Goal: Complete application form

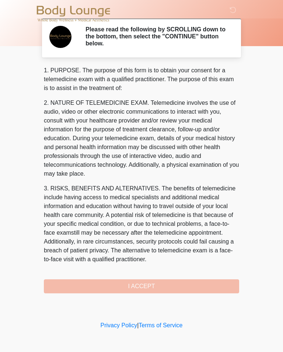
click at [156, 281] on div "1. PURPOSE. The purpose of this form is to obtain your consent for a telemedici…" at bounding box center [141, 179] width 195 height 227
click at [133, 285] on div "1. PURPOSE. The purpose of this form is to obtain your consent for a telemedici…" at bounding box center [141, 179] width 195 height 227
click at [131, 281] on div "1. PURPOSE. The purpose of this form is to obtain your consent for a telemedici…" at bounding box center [141, 179] width 195 height 227
click at [132, 285] on div "1. PURPOSE. The purpose of this form is to obtain your consent for a telemedici…" at bounding box center [141, 179] width 195 height 227
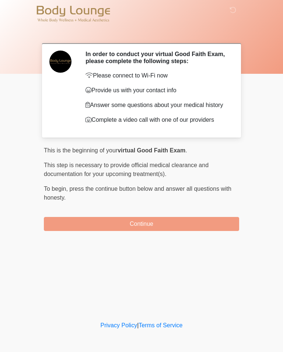
click at [175, 229] on button "Continue" at bounding box center [141, 224] width 195 height 14
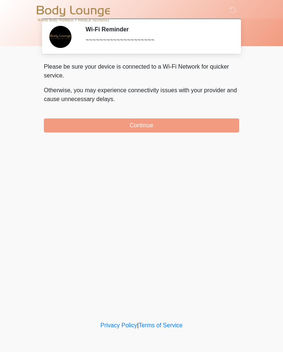
click at [180, 127] on button "Continue" at bounding box center [141, 125] width 195 height 14
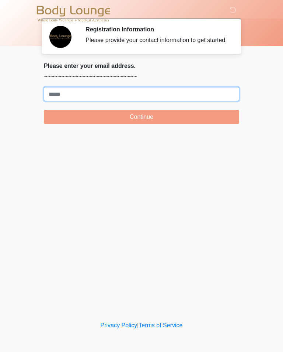
click at [182, 98] on input "Where should we email your treatment plan?" at bounding box center [141, 94] width 195 height 14
type input "**********"
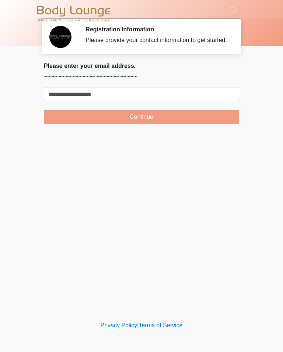
click at [197, 124] on button "Continue" at bounding box center [141, 117] width 195 height 14
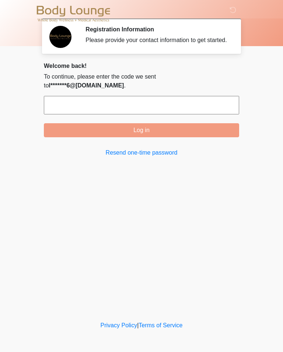
click at [162, 106] on input "text" at bounding box center [141, 105] width 195 height 18
type input "******"
click at [178, 126] on button "Log in" at bounding box center [141, 130] width 195 height 14
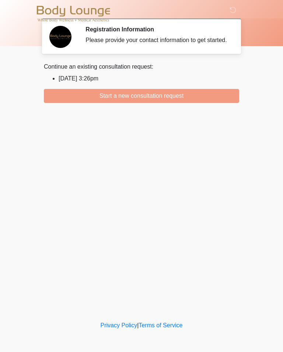
click at [165, 102] on button "Start a new consultation request" at bounding box center [141, 96] width 195 height 14
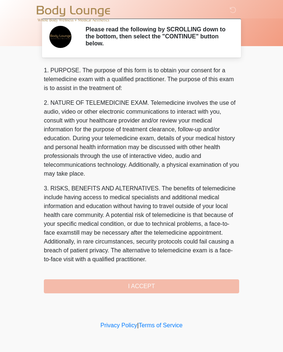
click at [180, 286] on div "1. PURPOSE. The purpose of this form is to obtain your consent for a telemedici…" at bounding box center [141, 179] width 195 height 227
click at [171, 280] on div "1. PURPOSE. The purpose of this form is to obtain your consent for a telemedici…" at bounding box center [141, 179] width 195 height 227
click at [163, 277] on div "1. PURPOSE. The purpose of this form is to obtain your consent for a telemedici…" at bounding box center [141, 179] width 195 height 227
click at [169, 285] on div "1. PURPOSE. The purpose of this form is to obtain your consent for a telemedici…" at bounding box center [141, 179] width 195 height 227
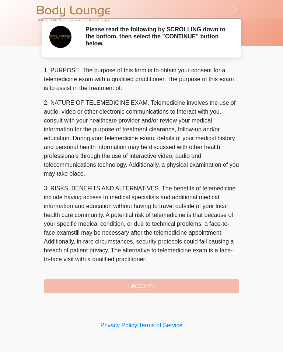
click at [169, 285] on div "1. PURPOSE. The purpose of this form is to obtain your consent for a telemedici…" at bounding box center [141, 179] width 195 height 227
click at [173, 283] on div "1. PURPOSE. The purpose of this form is to obtain your consent for a telemedici…" at bounding box center [141, 179] width 195 height 227
click at [173, 275] on div "1. PURPOSE. The purpose of this form is to obtain your consent for a telemedici…" at bounding box center [141, 179] width 195 height 227
click at [141, 288] on div "1. PURPOSE. The purpose of this form is to obtain your consent for a telemedici…" at bounding box center [141, 179] width 195 height 227
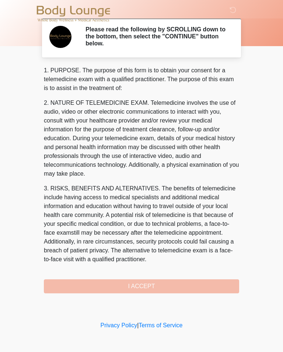
click at [115, 284] on div "1. PURPOSE. The purpose of this form is to obtain your consent for a telemedici…" at bounding box center [141, 179] width 195 height 227
click at [105, 291] on div "1. PURPOSE. The purpose of this form is to obtain your consent for a telemedici…" at bounding box center [141, 179] width 195 height 227
click at [118, 286] on div "1. PURPOSE. The purpose of this form is to obtain your consent for a telemedici…" at bounding box center [141, 179] width 195 height 227
click at [140, 286] on div "1. PURPOSE. The purpose of this form is to obtain your consent for a telemedici…" at bounding box center [141, 179] width 195 height 227
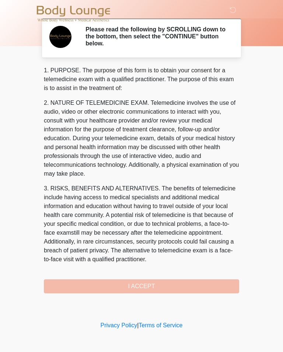
click at [149, 282] on div "1. PURPOSE. The purpose of this form is to obtain your consent for a telemedici…" at bounding box center [141, 179] width 195 height 227
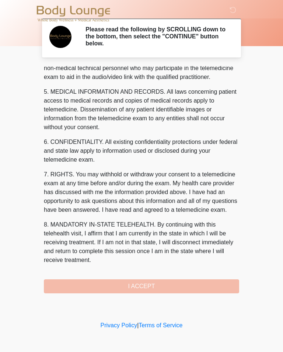
click at [163, 286] on button "I ACCEPT" at bounding box center [141, 286] width 195 height 14
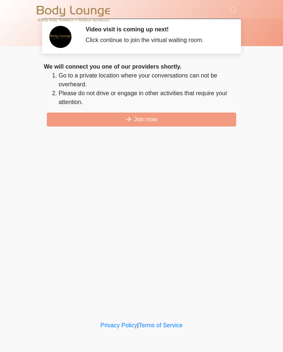
click at [161, 119] on button "Join now" at bounding box center [142, 119] width 190 height 14
